Goal: Information Seeking & Learning: Find specific fact

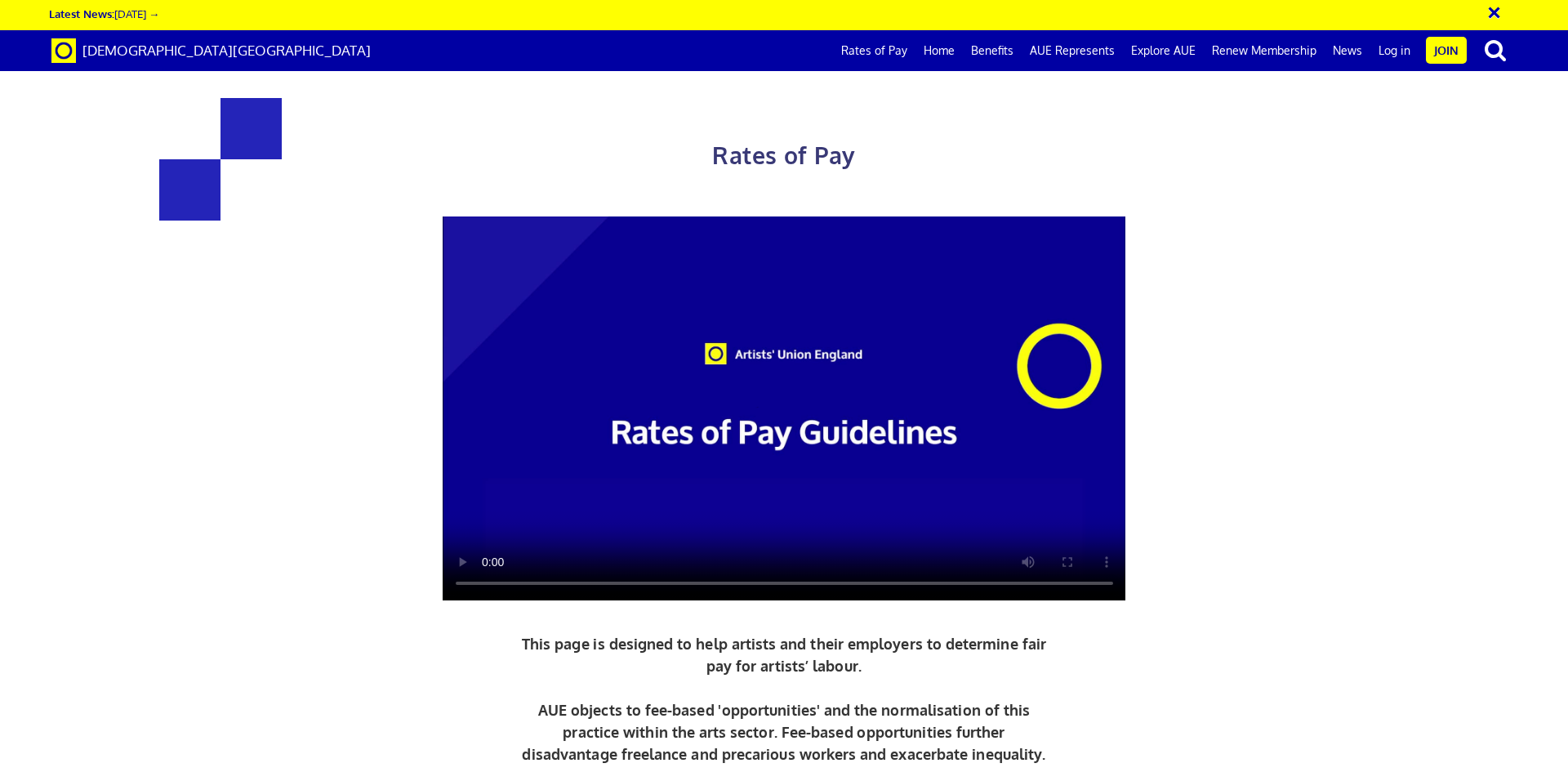
scroll to position [654, 0]
drag, startPoint x: 506, startPoint y: 525, endPoint x: 416, endPoint y: 526, distance: 90.0
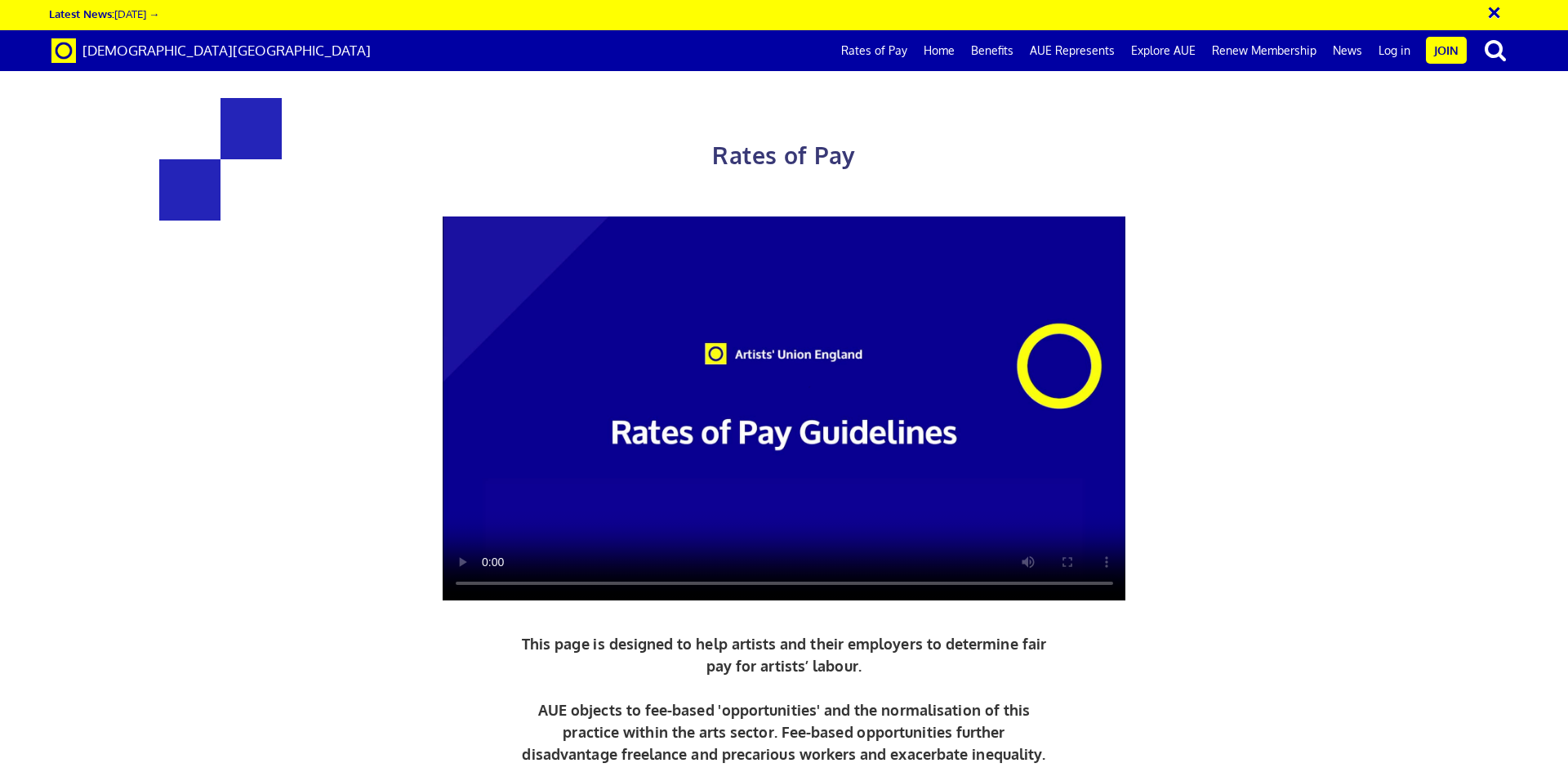
scroll to position [979, 0]
copy h3 "352.01"
drag, startPoint x: 448, startPoint y: 11, endPoint x: 448, endPoint y: 2, distance: 9.0
click at [448, 10] on div "× Latest News: [DATE] →" at bounding box center [778, 16] width 1459 height 19
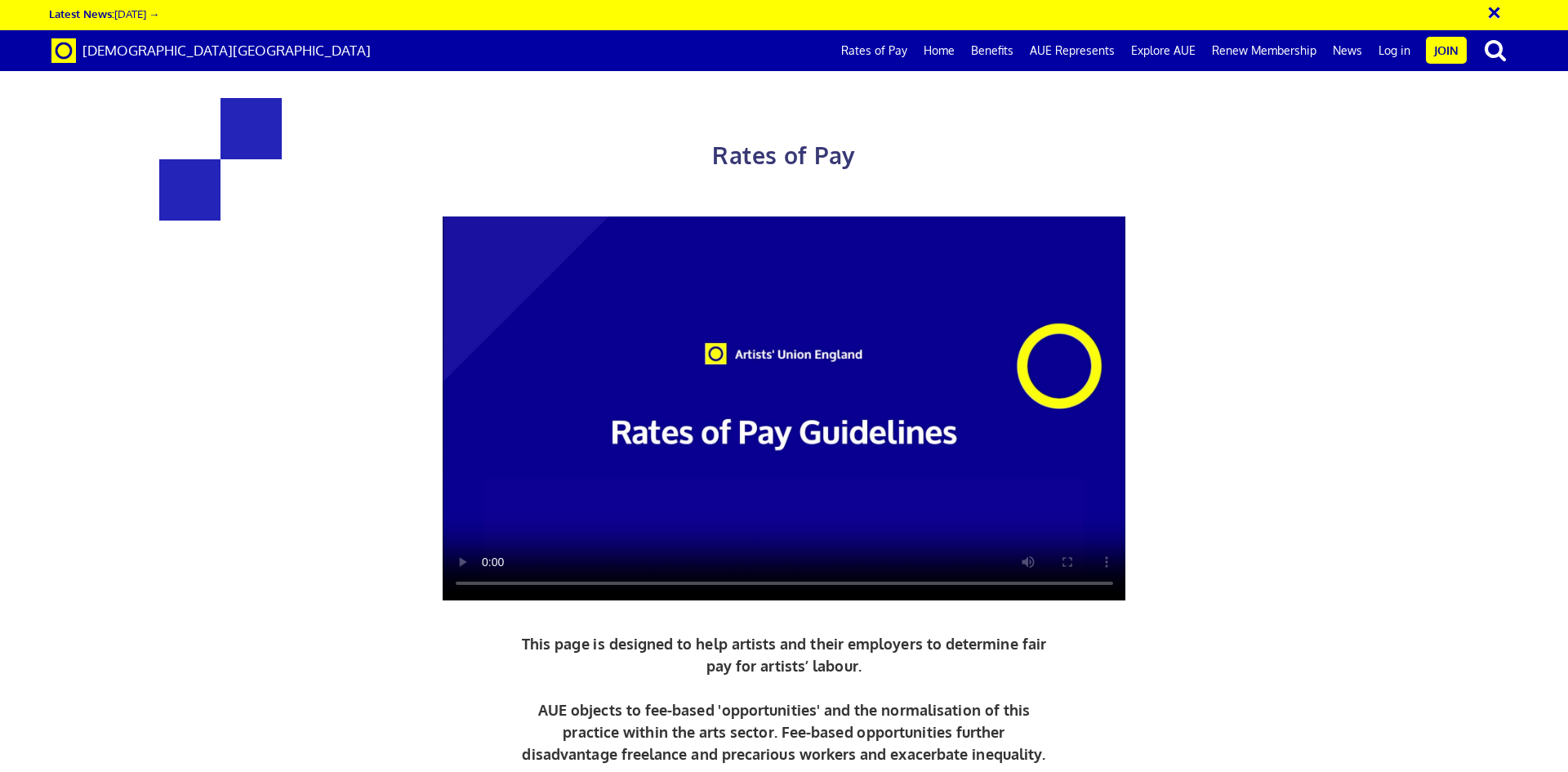
drag, startPoint x: 1054, startPoint y: 490, endPoint x: 1135, endPoint y: 486, distance: 81.1
drag, startPoint x: 1054, startPoint y: 486, endPoint x: 1146, endPoint y: 481, distance: 92.1
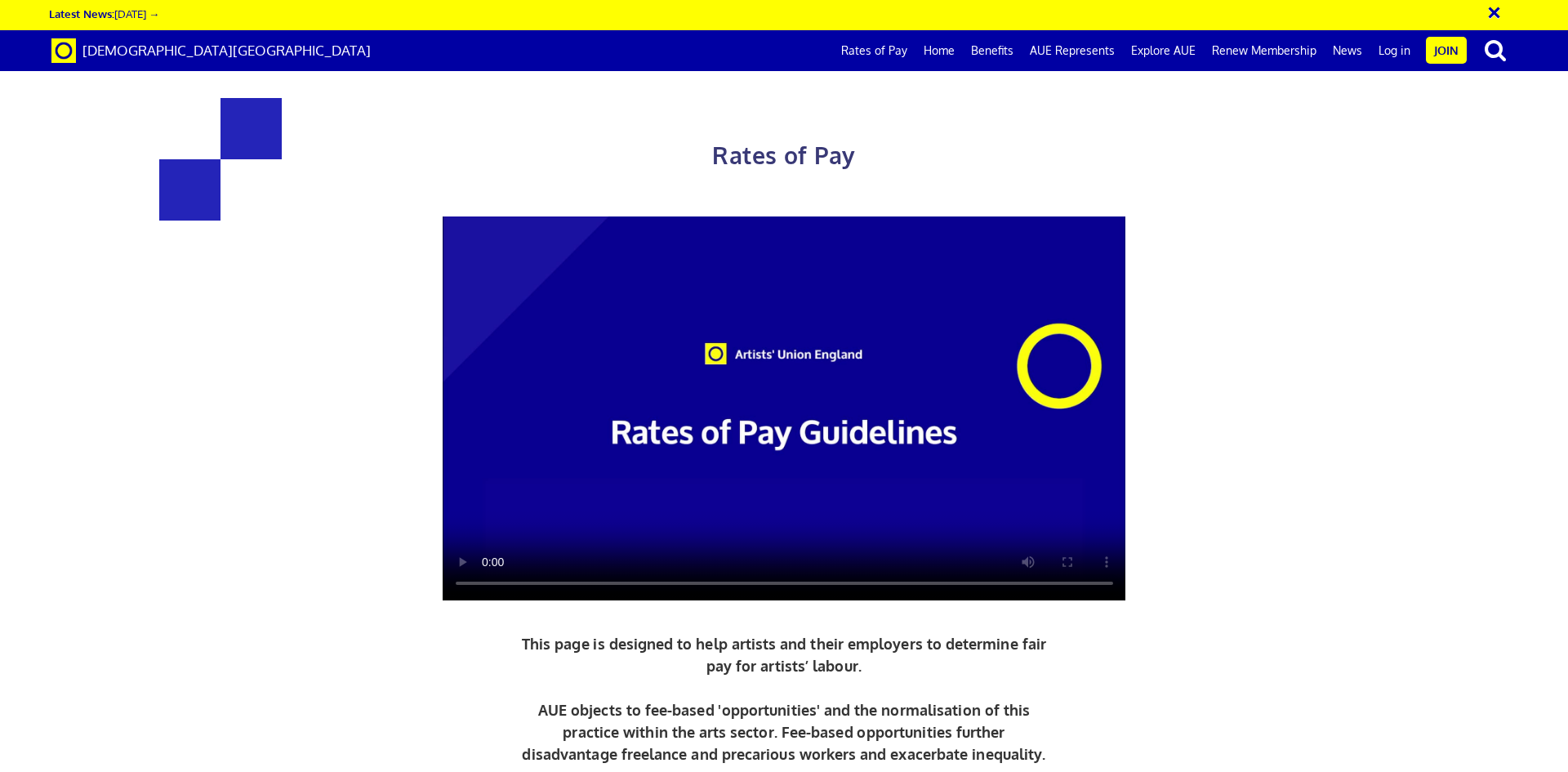
drag, startPoint x: 431, startPoint y: 407, endPoint x: 321, endPoint y: 402, distance: 110.1
drag, startPoint x: 322, startPoint y: 402, endPoint x: 427, endPoint y: 402, distance: 105.0
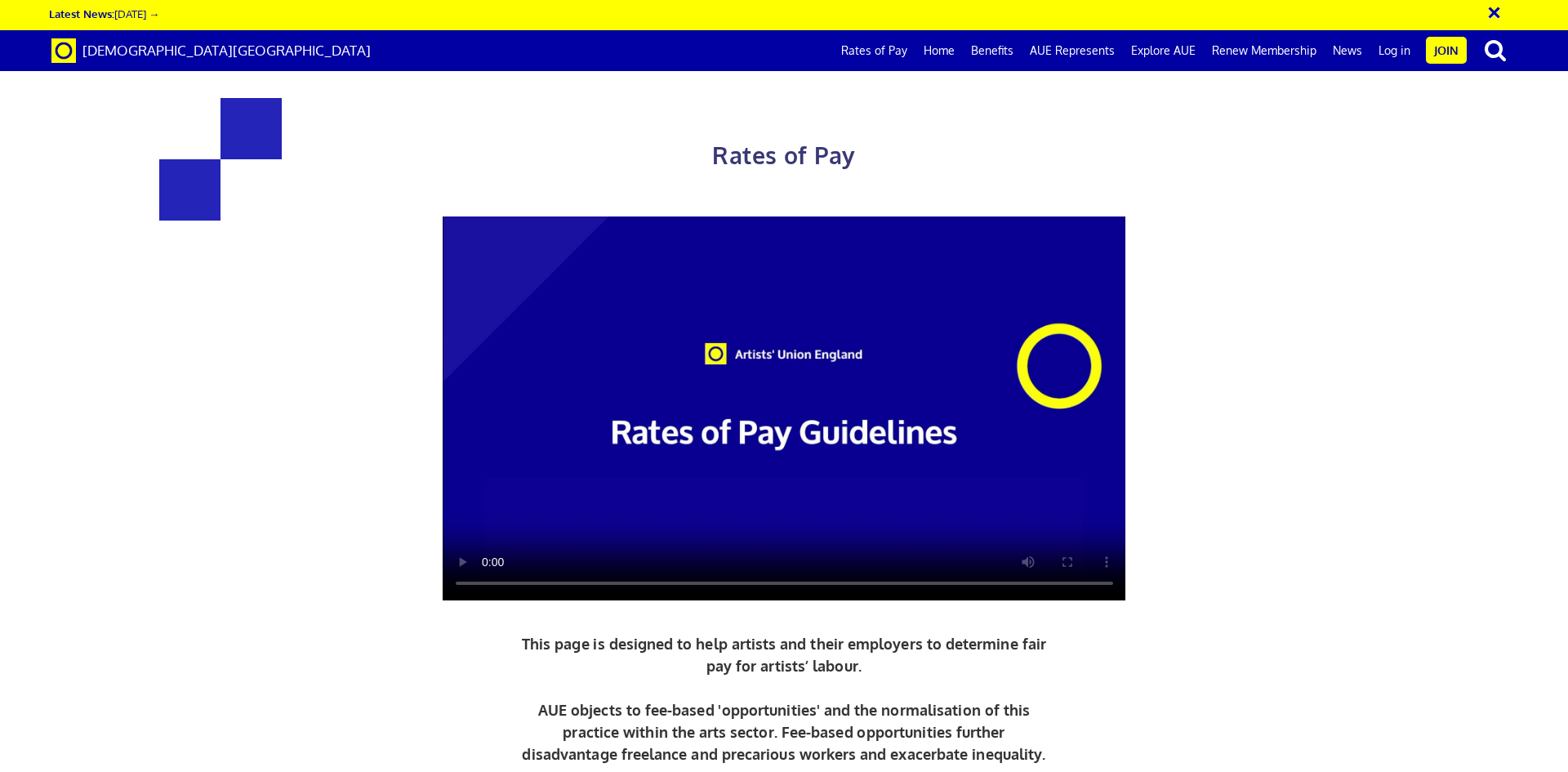
copy span "Preparation"
drag, startPoint x: 1050, startPoint y: 327, endPoint x: 1151, endPoint y: 333, distance: 101.2
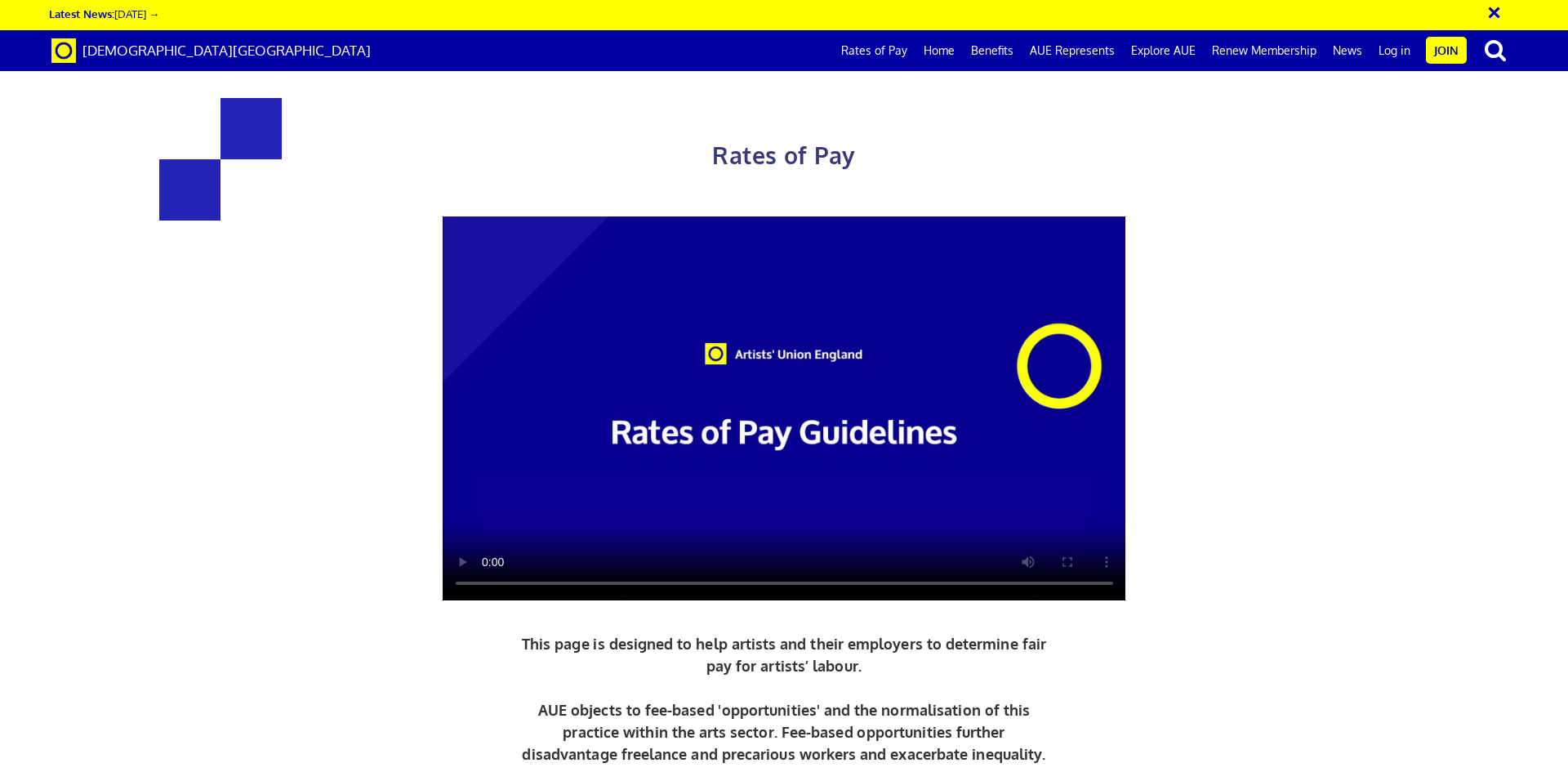
copy span "193.61"
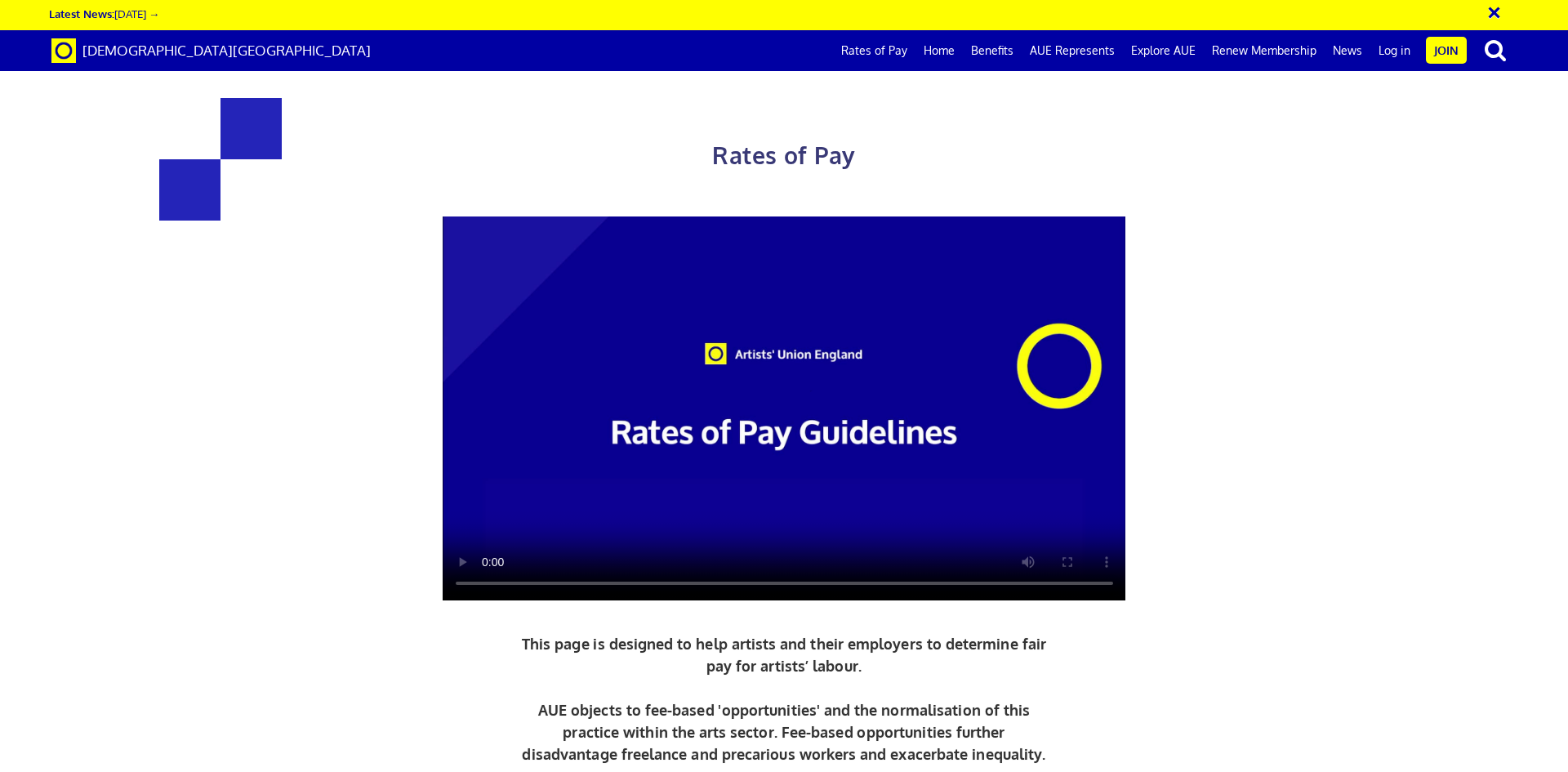
scroll to position [817, 0]
copy h3 "387.21"
